Goal: Task Accomplishment & Management: Manage account settings

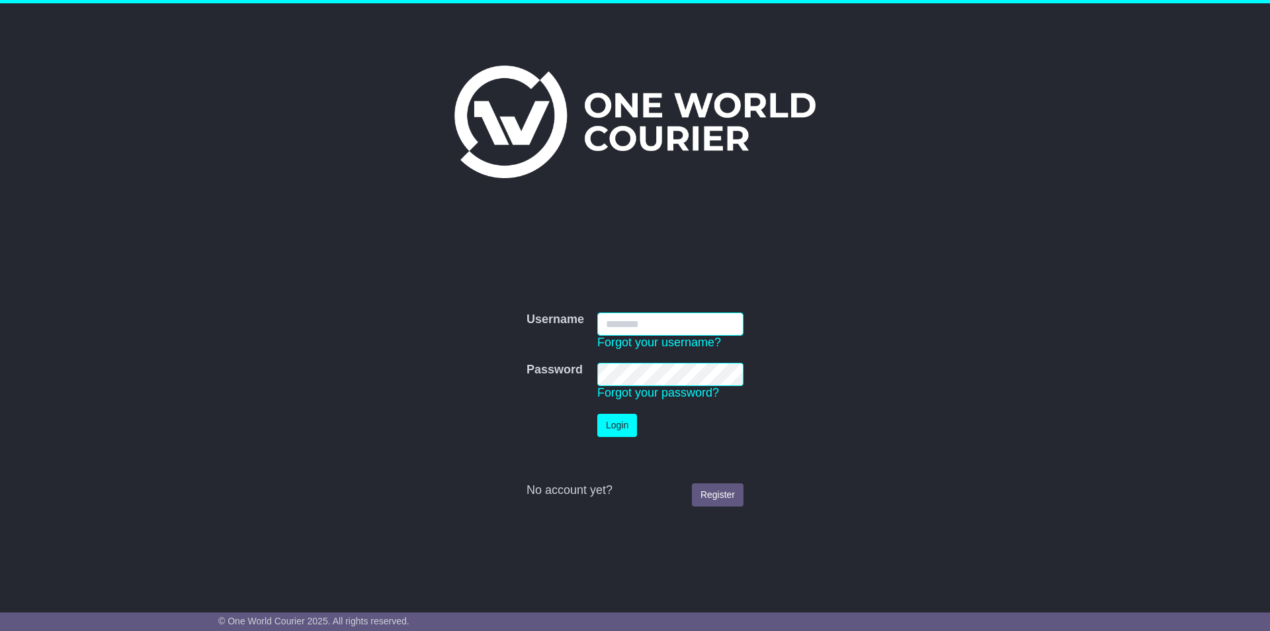
type input "**********"
click at [621, 422] on button "Login" at bounding box center [618, 425] width 40 height 23
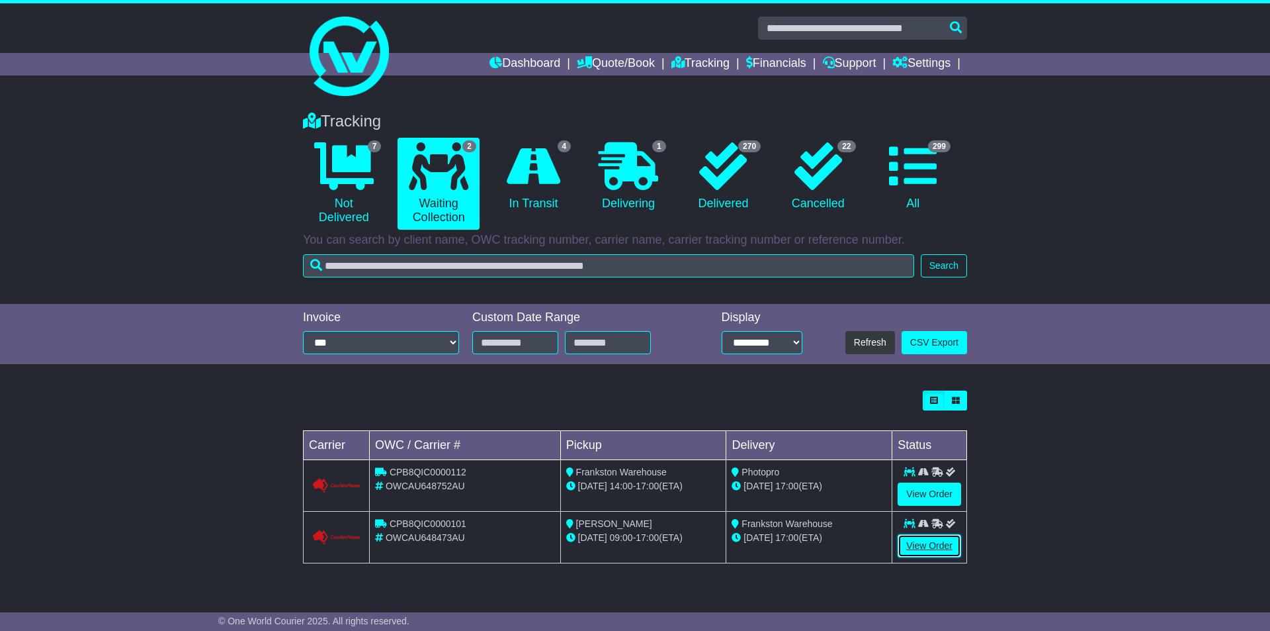
click at [917, 541] on link "View Order" at bounding box center [930, 545] width 64 height 23
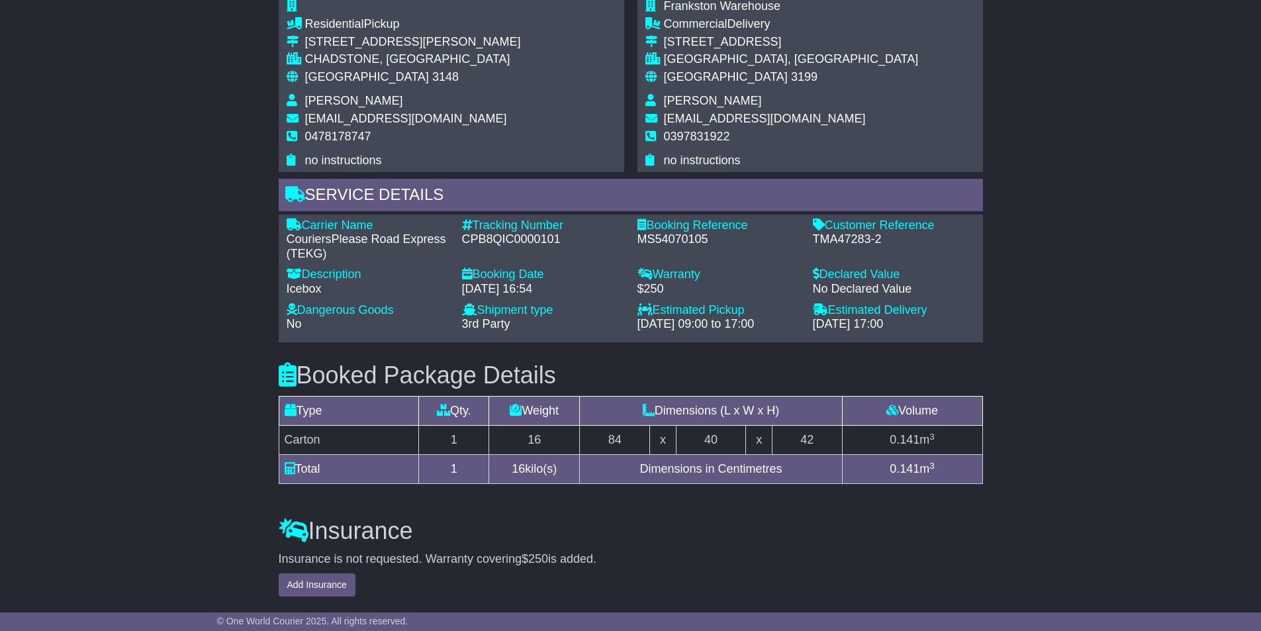
scroll to position [926, 0]
drag, startPoint x: 814, startPoint y: 238, endPoint x: 879, endPoint y: 238, distance: 65.5
click at [879, 238] on div "TMA47283-2" at bounding box center [894, 239] width 162 height 15
copy div "TMA47283-2"
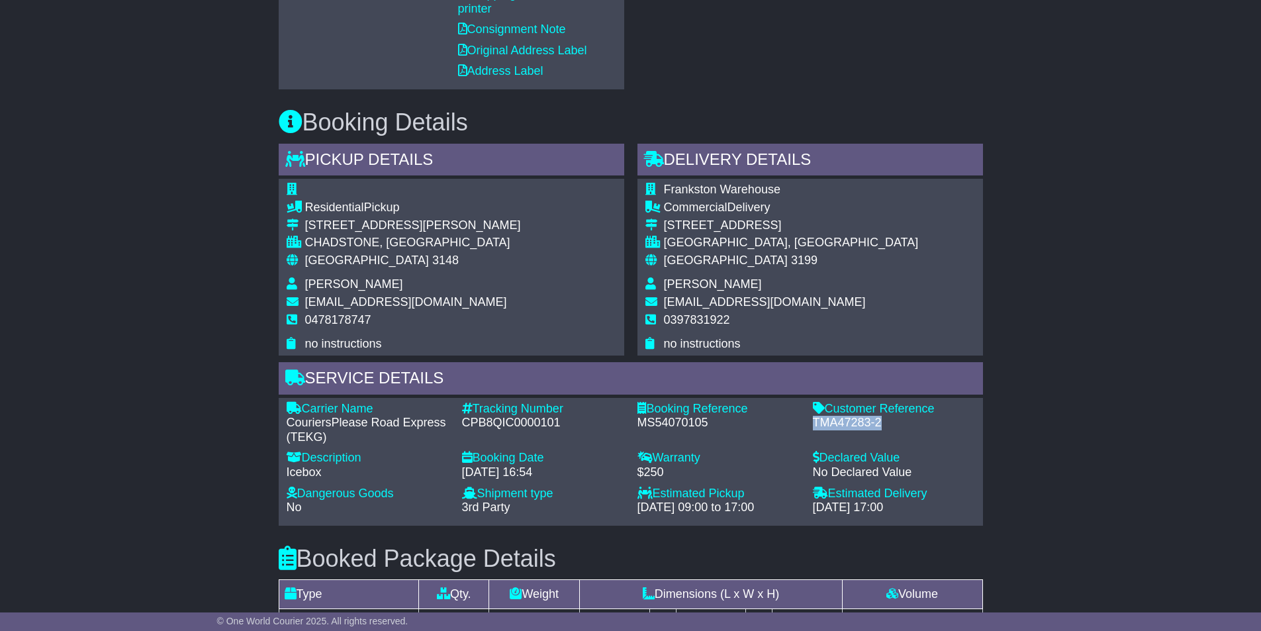
scroll to position [728, 0]
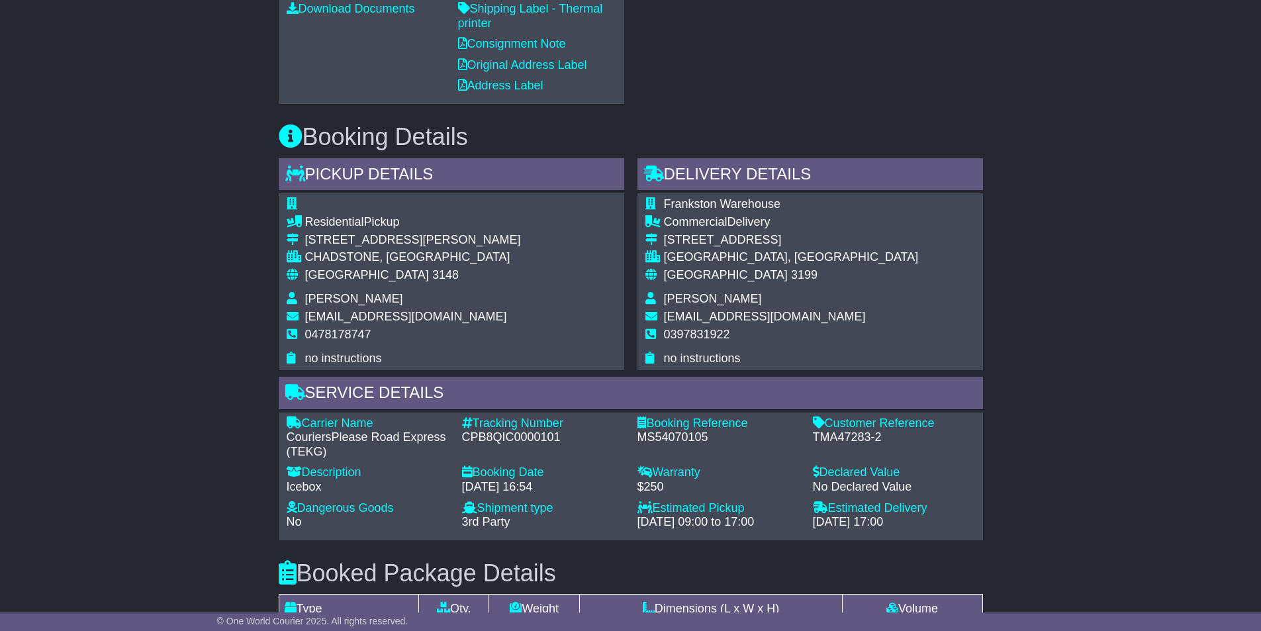
click at [605, 414] on div "Carrier Name - CouriersPlease Road Express (TEKG) Description - Icebox Tracking…" at bounding box center [631, 476] width 704 height 128
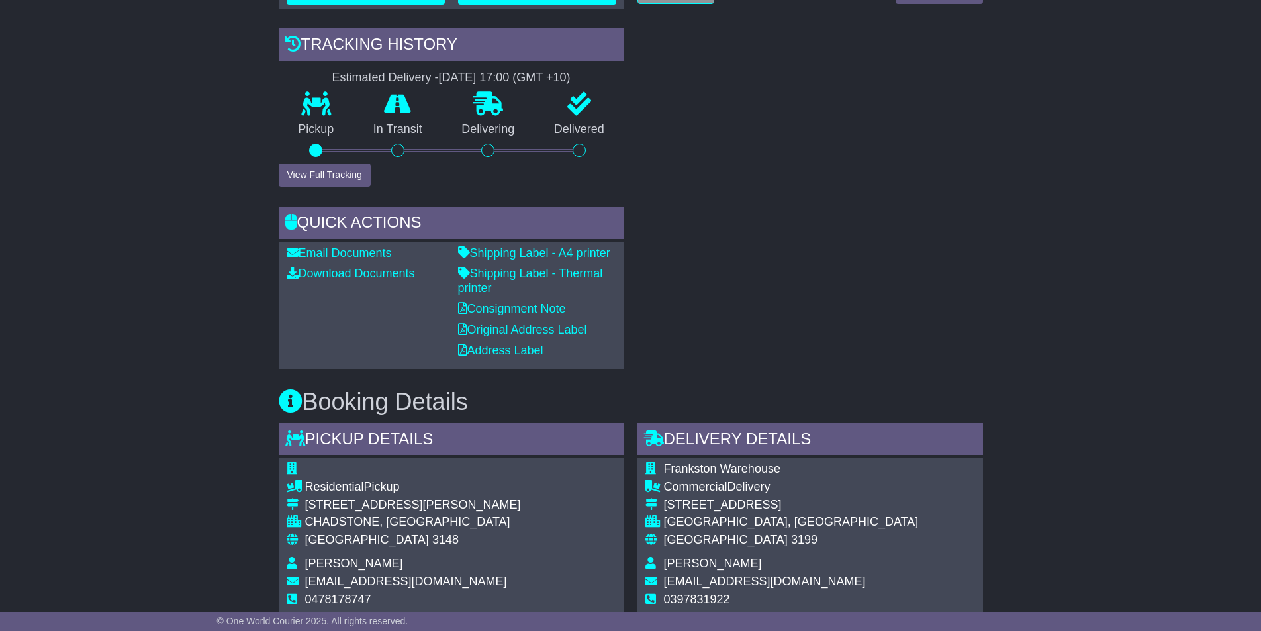
scroll to position [794, 0]
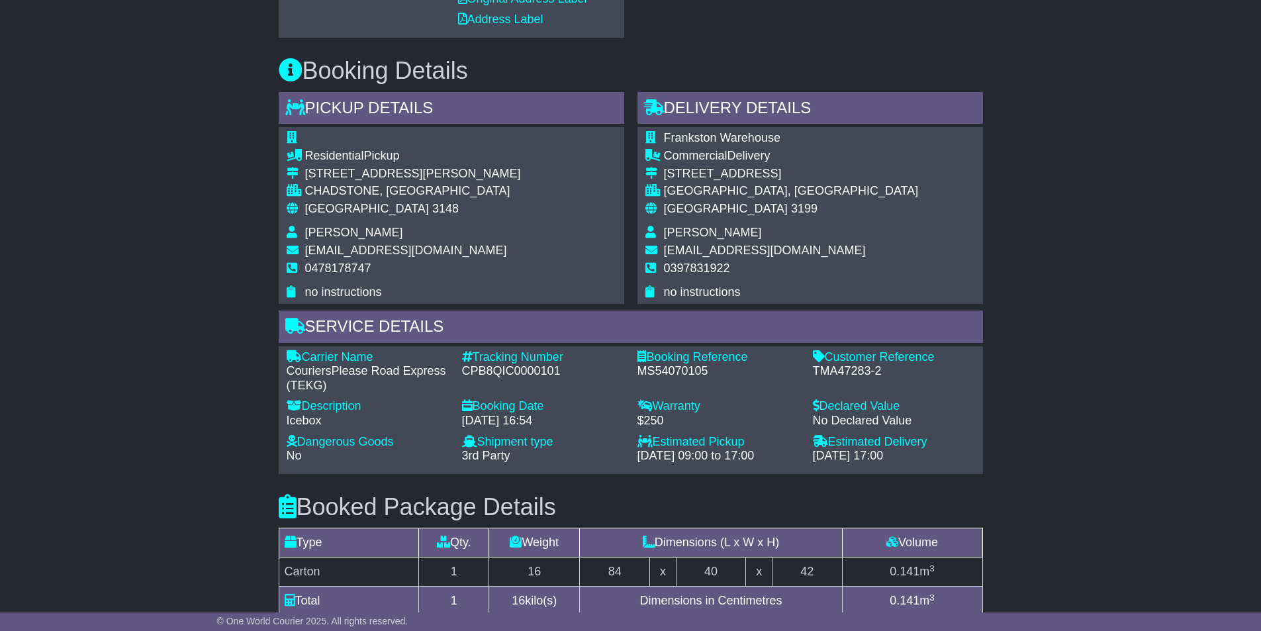
drag, startPoint x: 830, startPoint y: 355, endPoint x: 937, endPoint y: 355, distance: 107.2
click at [937, 355] on div "Customer Reference" at bounding box center [894, 357] width 162 height 15
copy div "Customer Reference"
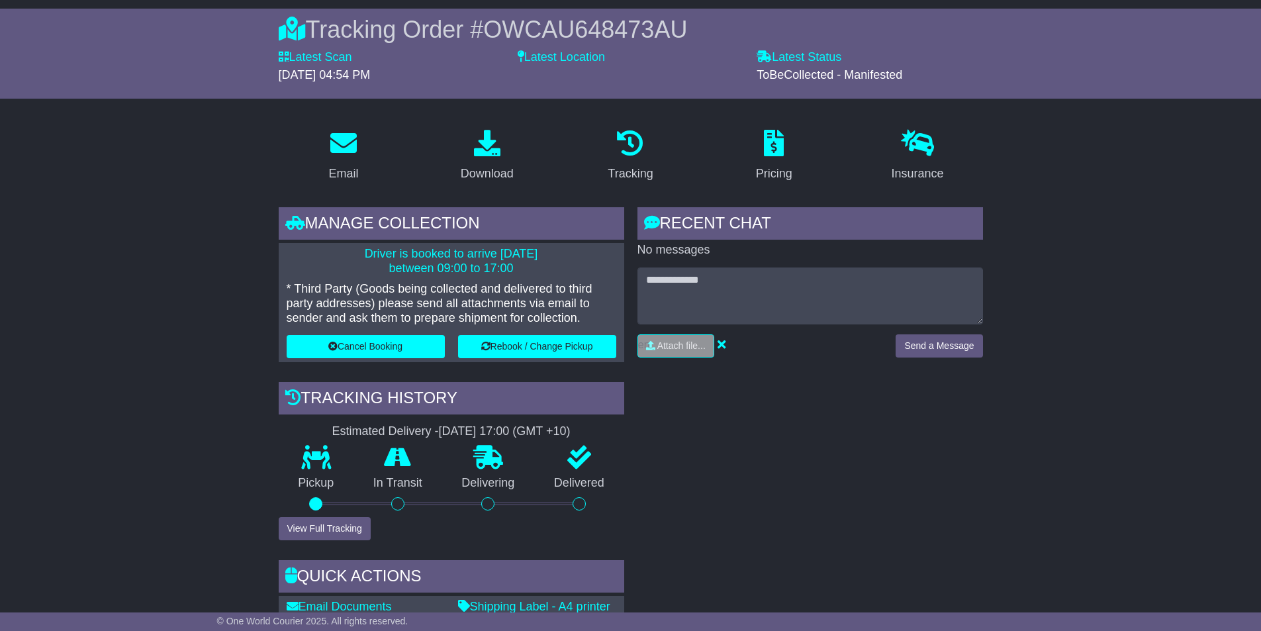
scroll to position [0, 0]
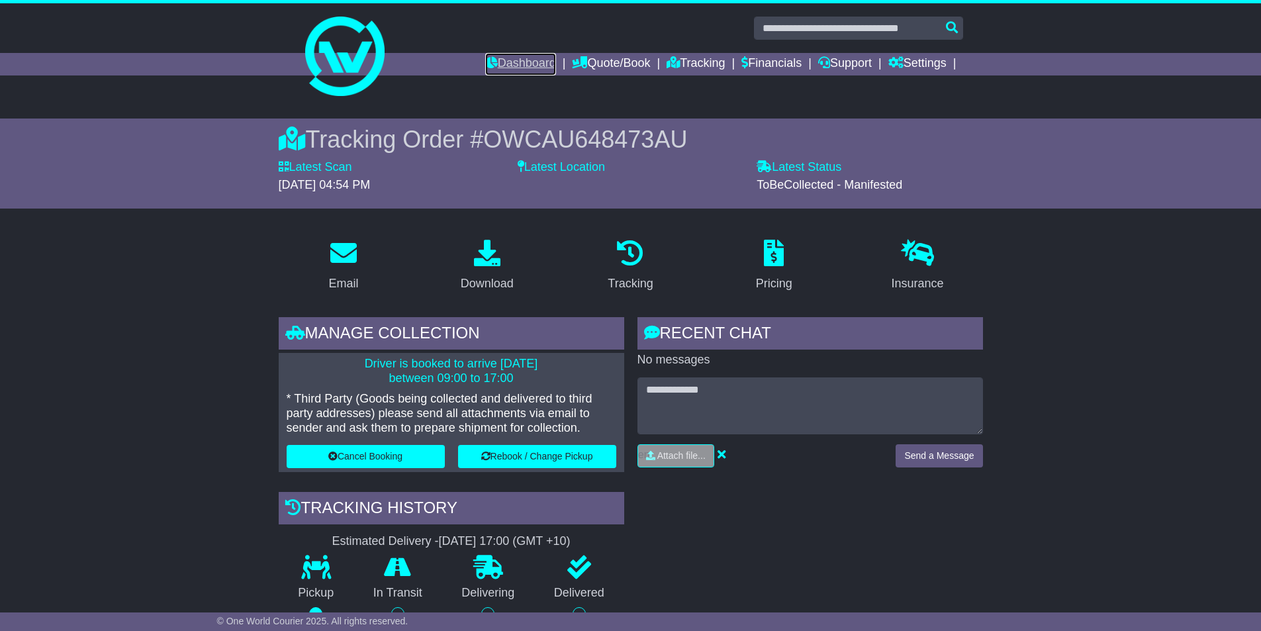
click at [510, 64] on link "Dashboard" at bounding box center [520, 64] width 71 height 22
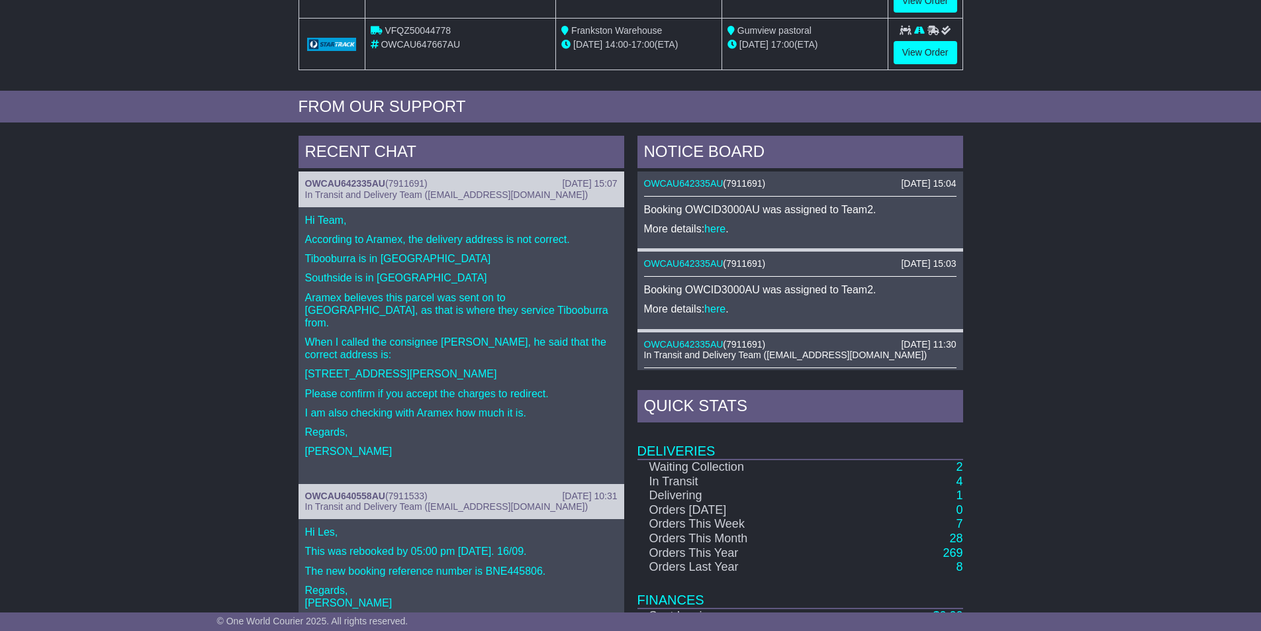
scroll to position [527, 0]
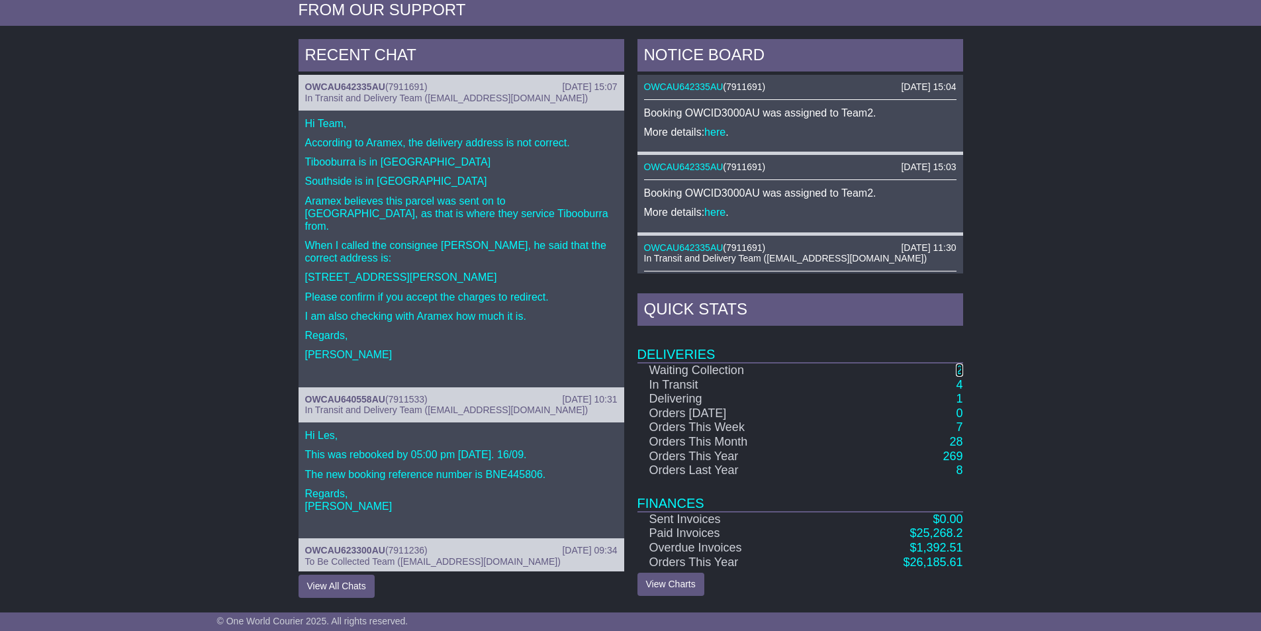
click at [958, 366] on link "2" at bounding box center [958, 369] width 7 height 13
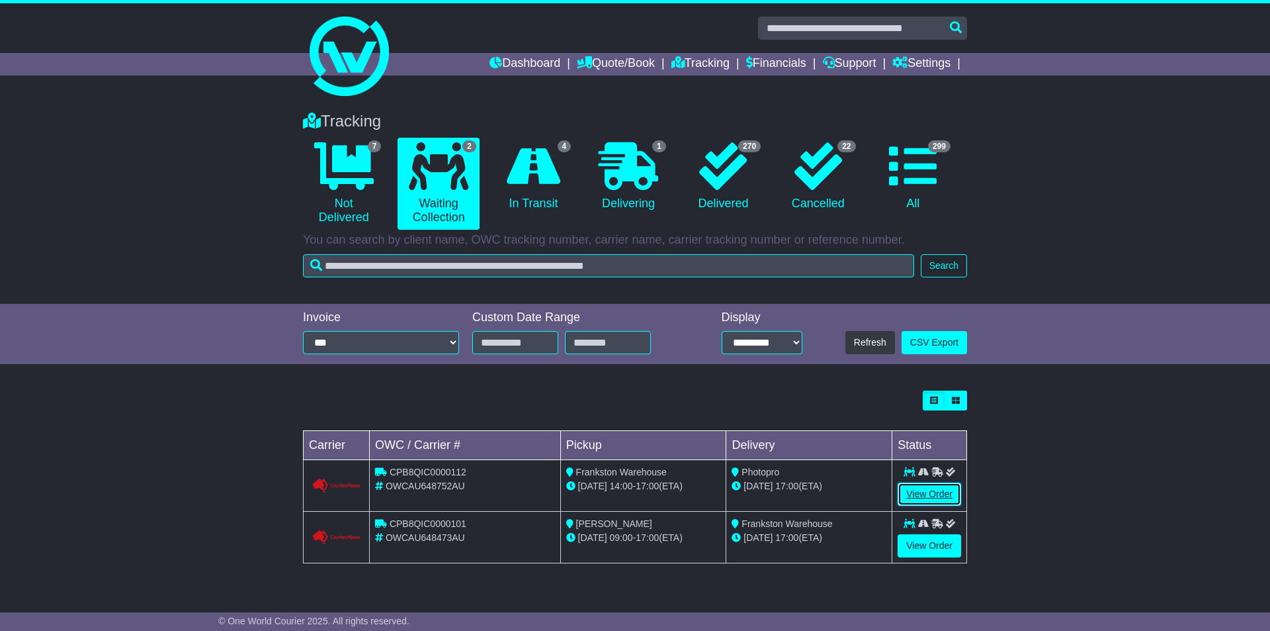
click at [930, 486] on link "View Order" at bounding box center [930, 493] width 64 height 23
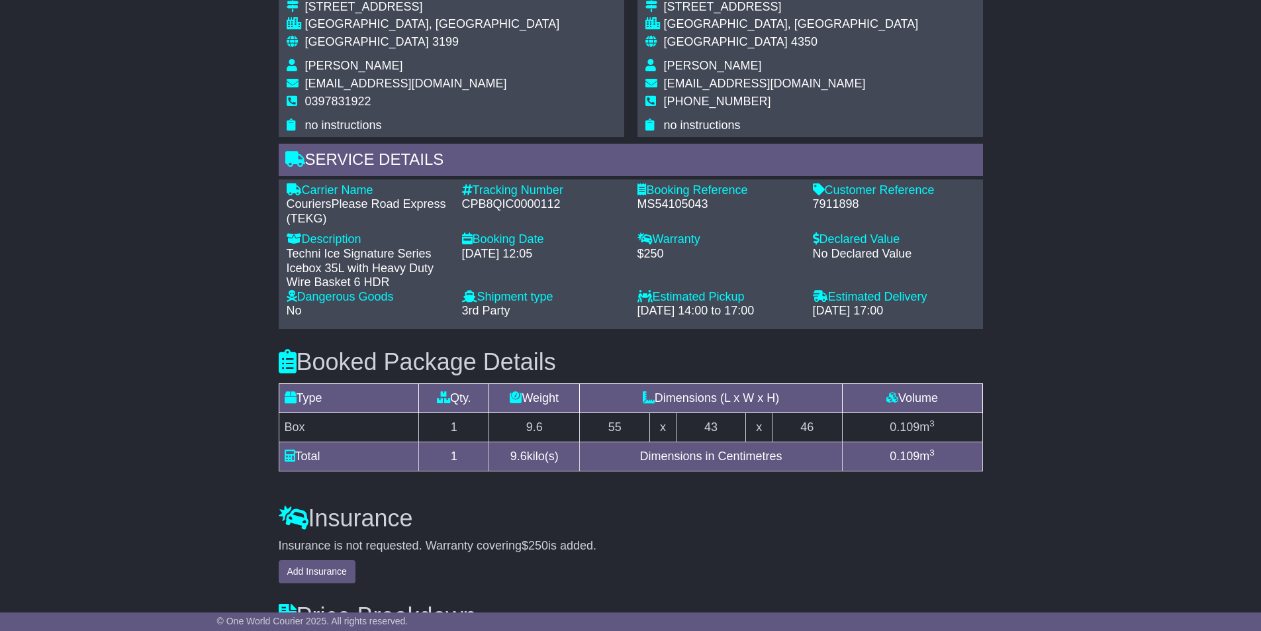
scroll to position [993, 0]
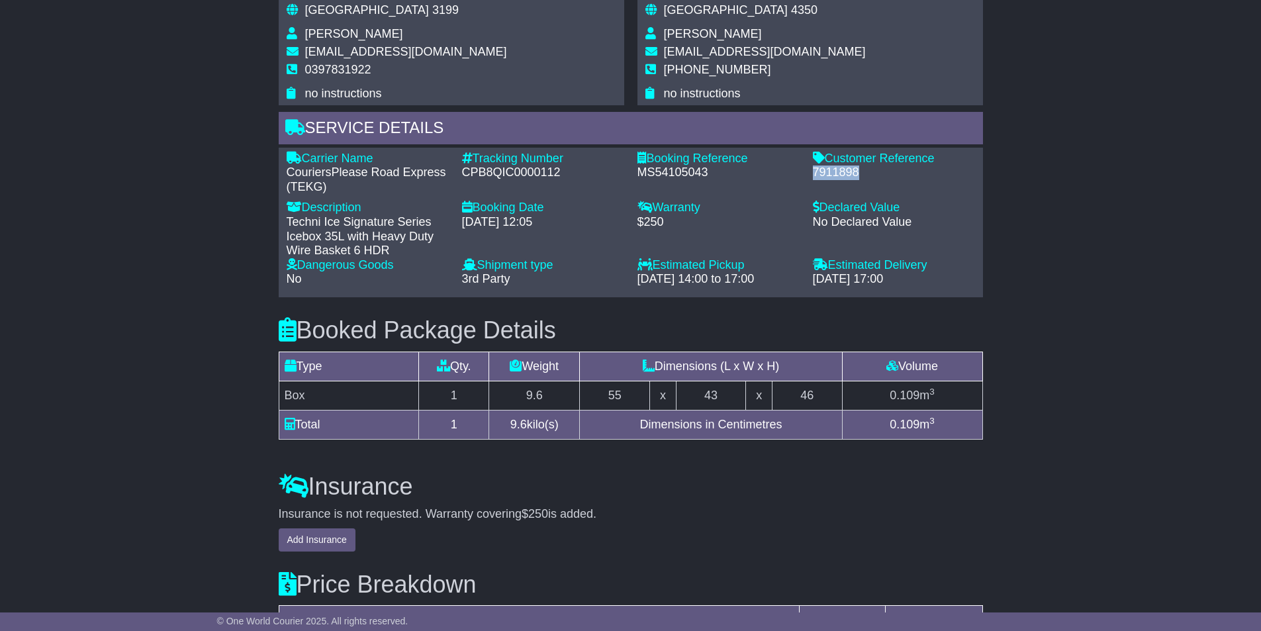
drag, startPoint x: 813, startPoint y: 169, endPoint x: 858, endPoint y: 169, distance: 45.0
click at [858, 169] on div "7911898" at bounding box center [894, 172] width 162 height 15
copy div "7911898"
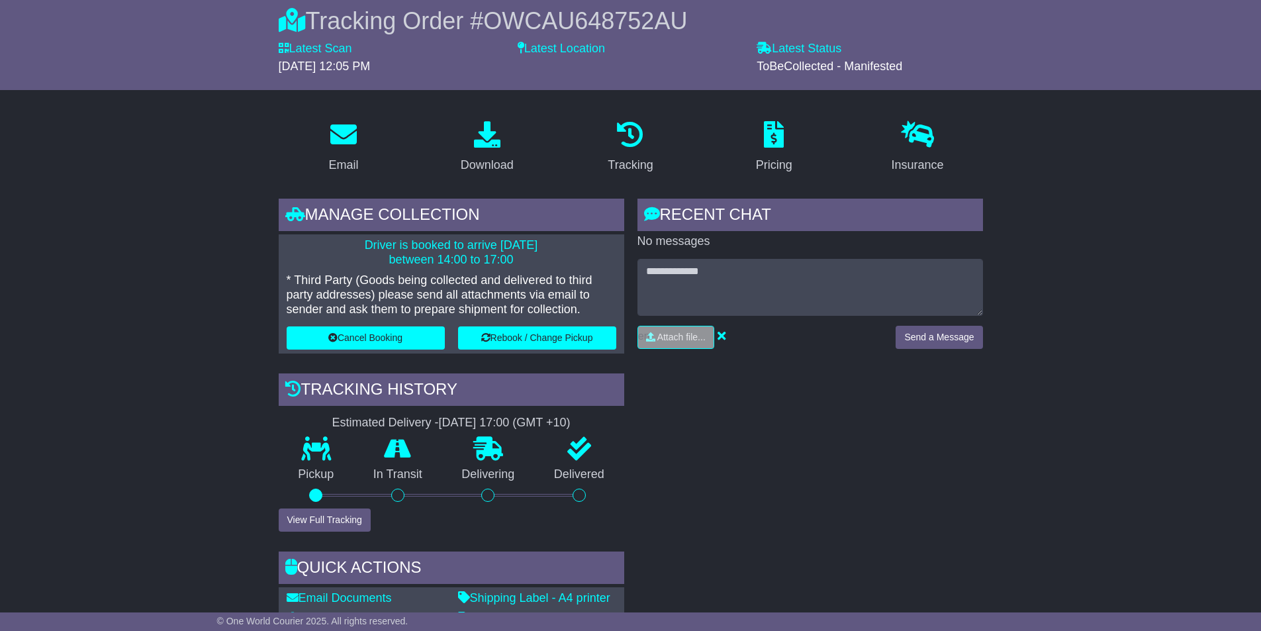
scroll to position [0, 0]
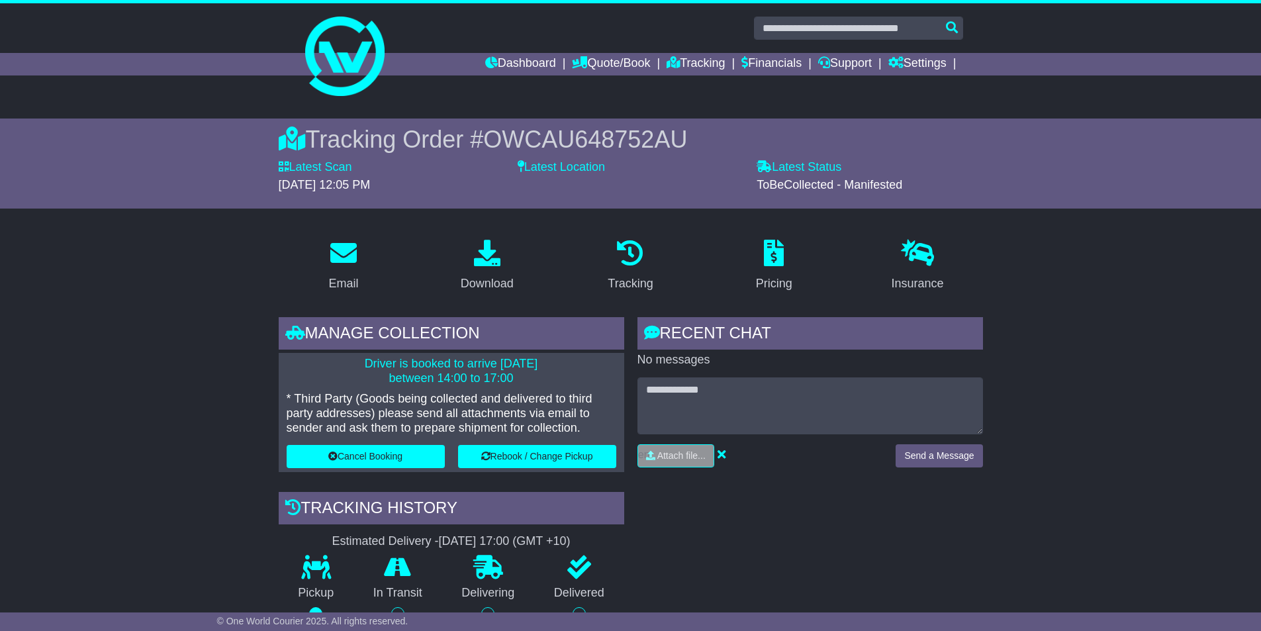
click at [492, 60] on link "Dashboard" at bounding box center [520, 64] width 71 height 22
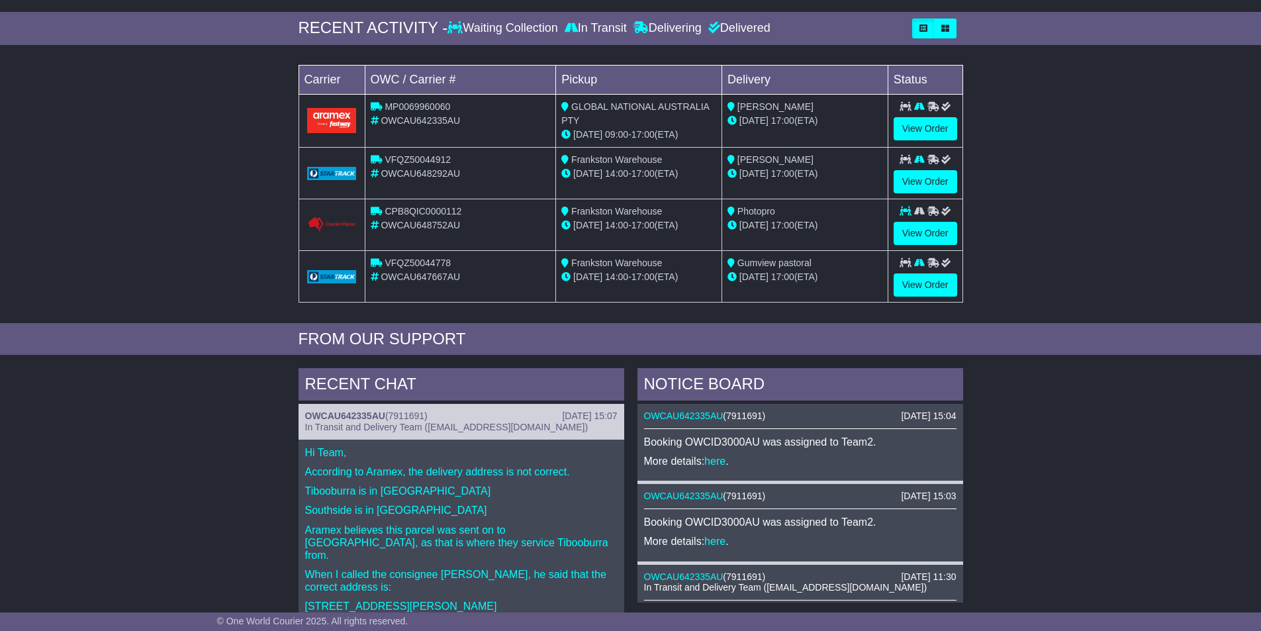
scroll to position [331, 0]
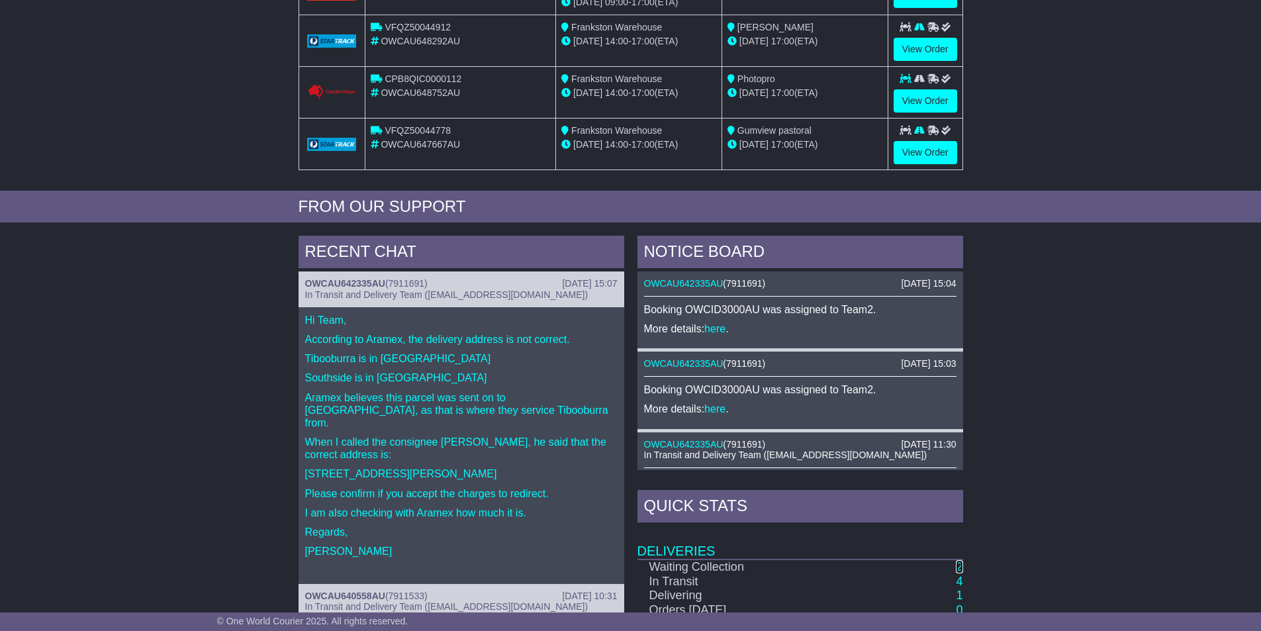
click at [961, 562] on link "2" at bounding box center [958, 566] width 7 height 13
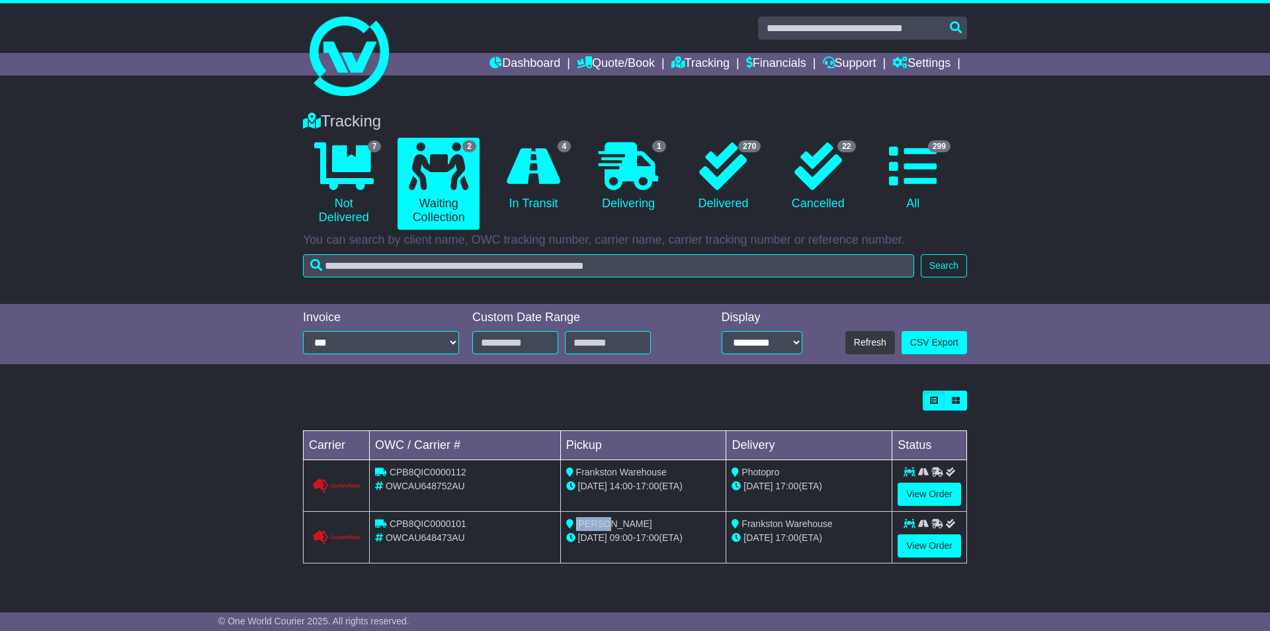
drag, startPoint x: 576, startPoint y: 523, endPoint x: 623, endPoint y: 523, distance: 47.0
click at [623, 523] on div "Tom Ma" at bounding box center [643, 524] width 155 height 14
copy span "Tom Ma"
click at [864, 411] on div "Loading... No bookings found Carrier OWC / Carrier # Pickup Delivery Status CPB…" at bounding box center [635, 476] width 664 height 173
click at [927, 488] on link "View Order" at bounding box center [930, 493] width 64 height 23
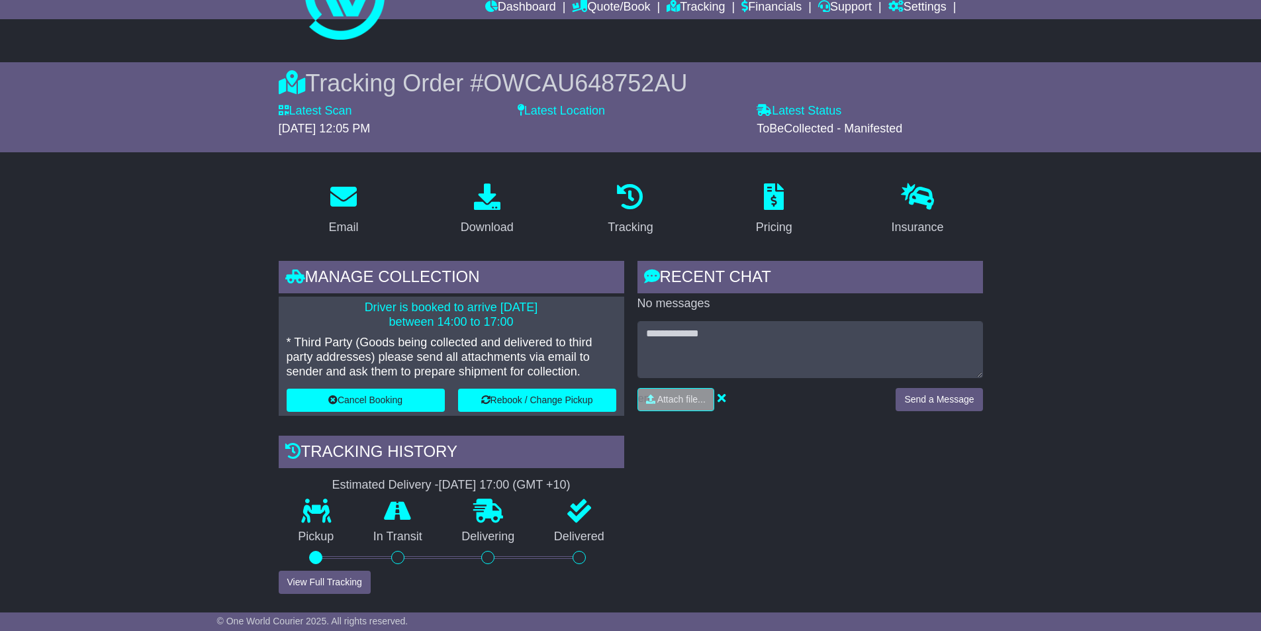
scroll to position [132, 0]
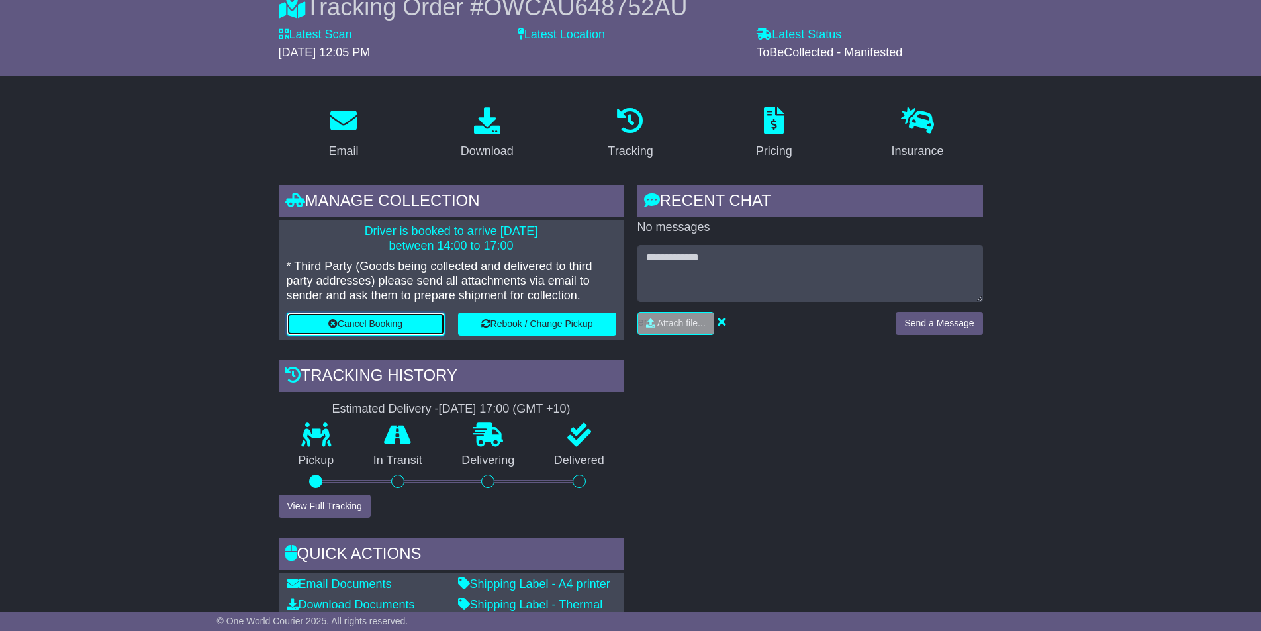
click at [382, 318] on button "Cancel Booking" at bounding box center [366, 323] width 158 height 23
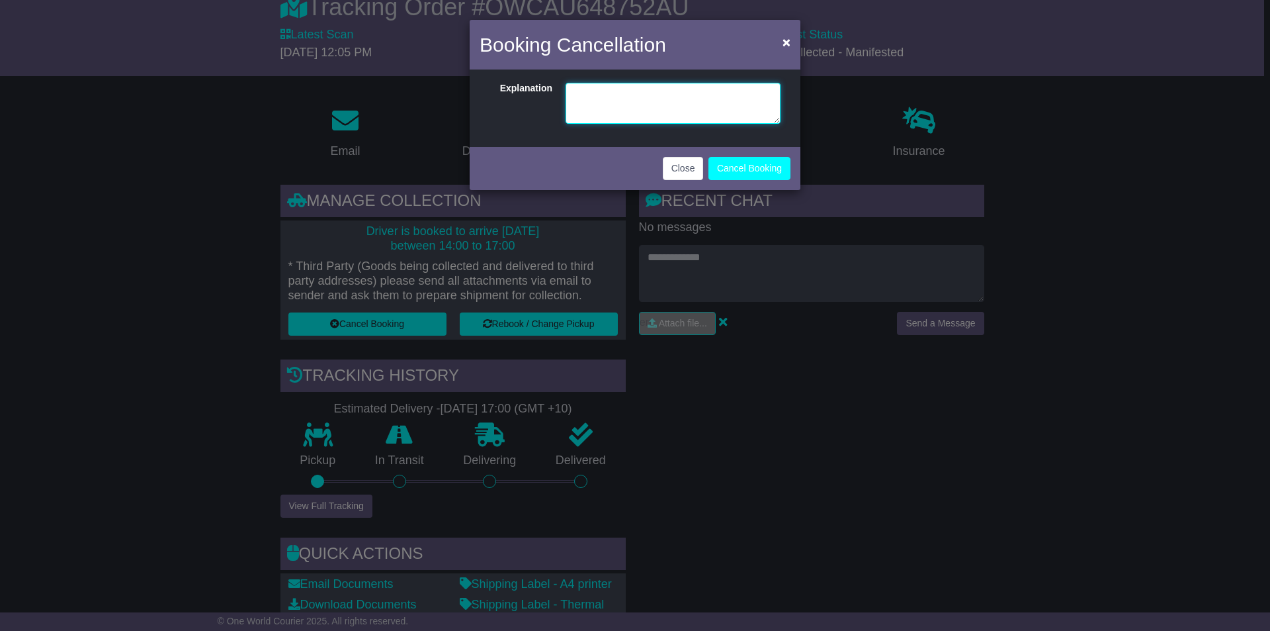
click at [646, 108] on textarea at bounding box center [673, 103] width 215 height 41
type textarea "**********"
click at [728, 166] on button "Cancel Booking" at bounding box center [750, 168] width 82 height 23
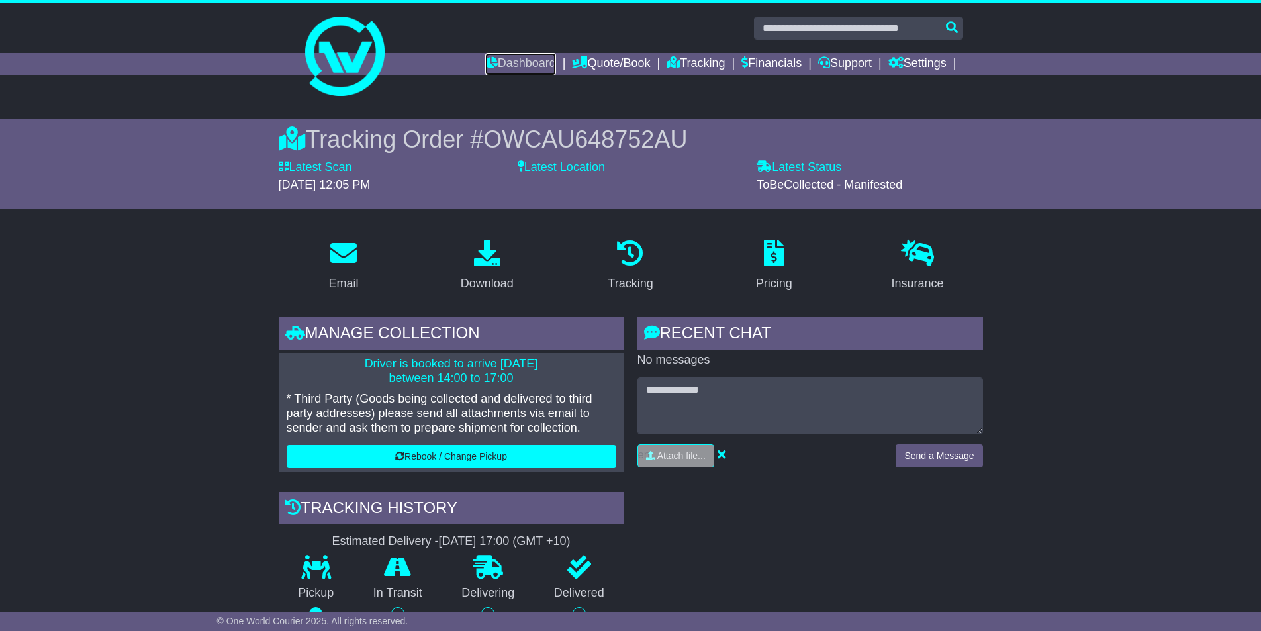
click at [494, 57] on link "Dashboard" at bounding box center [520, 64] width 71 height 22
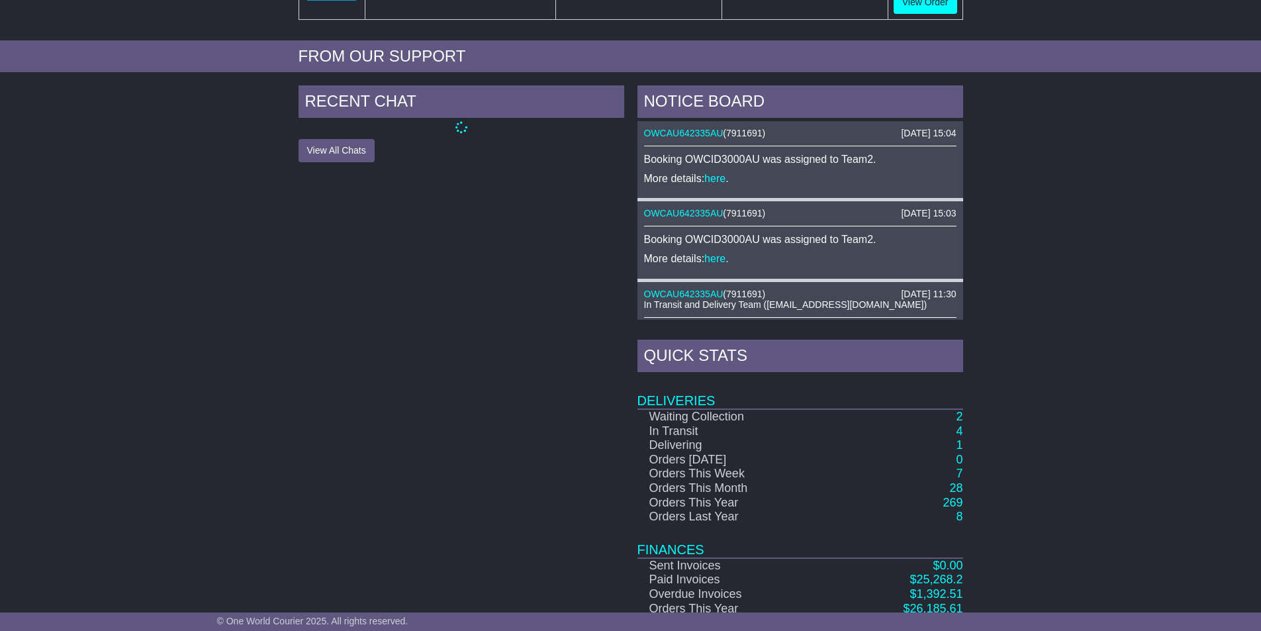
scroll to position [525, 0]
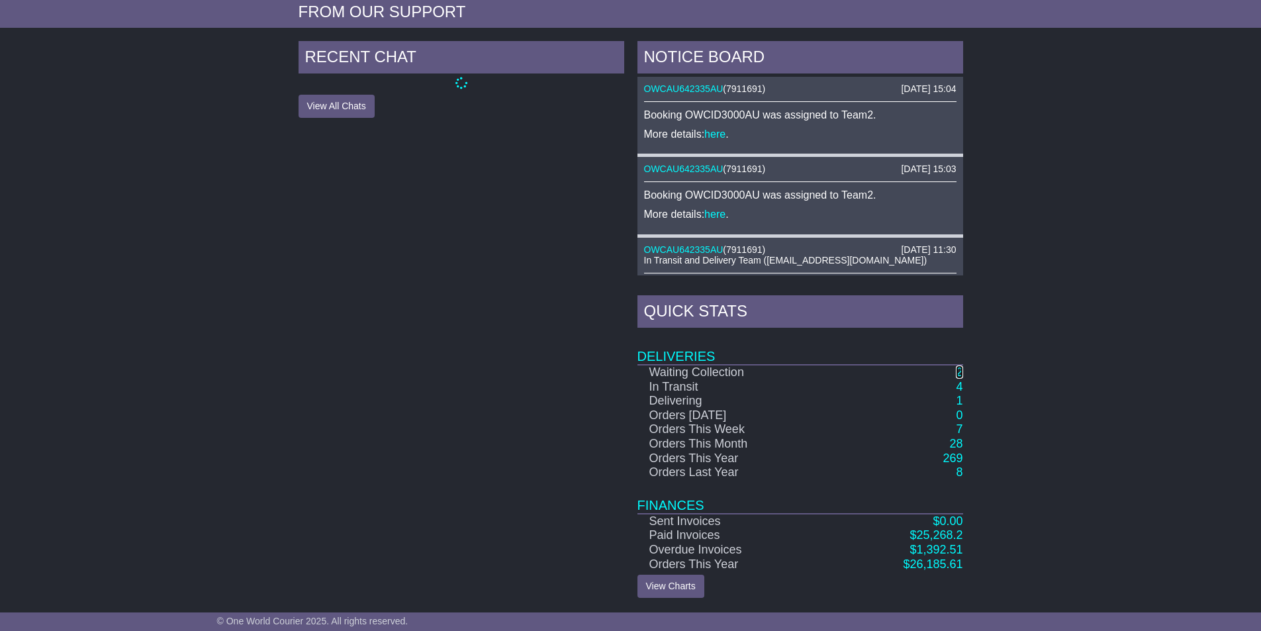
click at [960, 377] on link "2" at bounding box center [958, 371] width 7 height 13
